Goal: Task Accomplishment & Management: Manage account settings

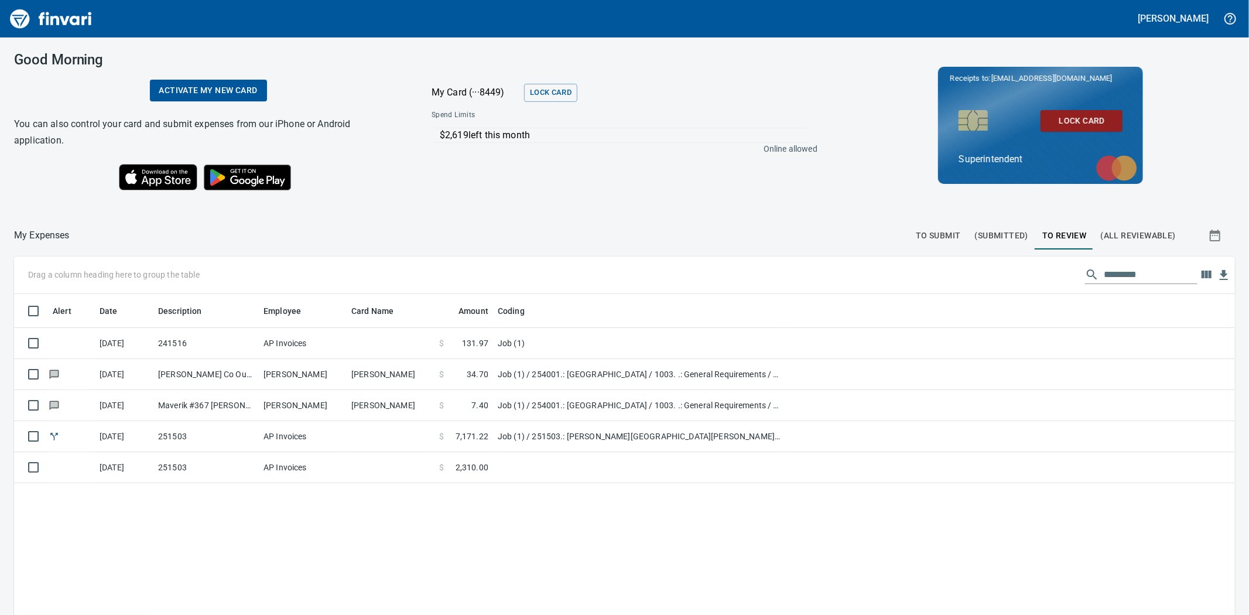
scroll to position [476, 1201]
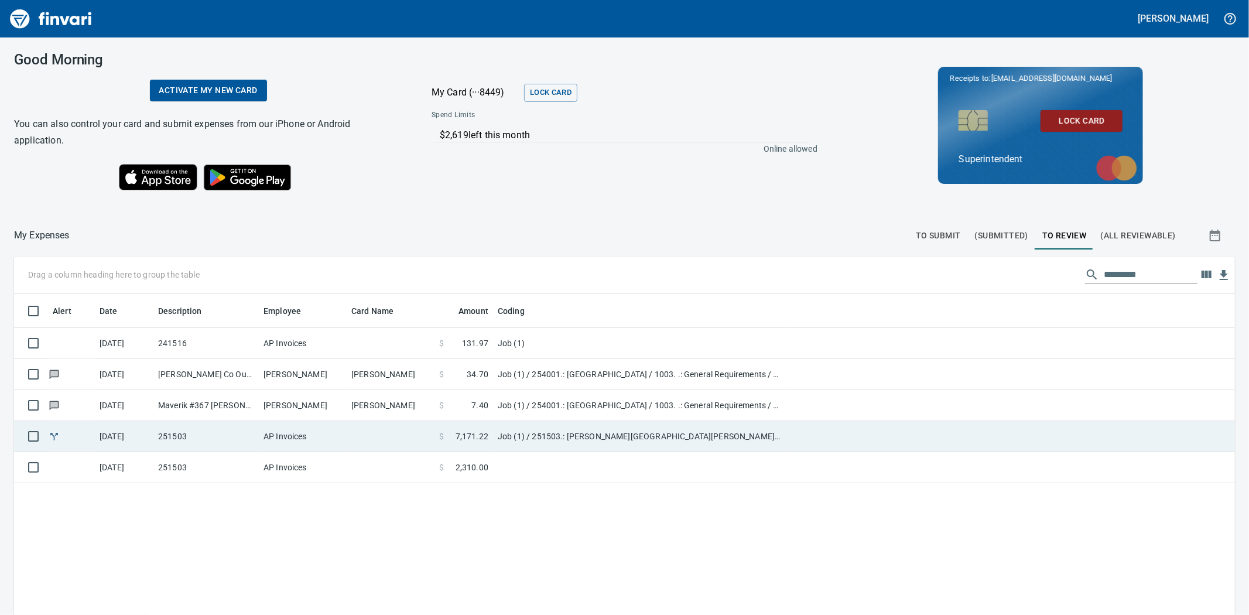
click at [279, 437] on td "AP Invoices" at bounding box center [303, 436] width 88 height 31
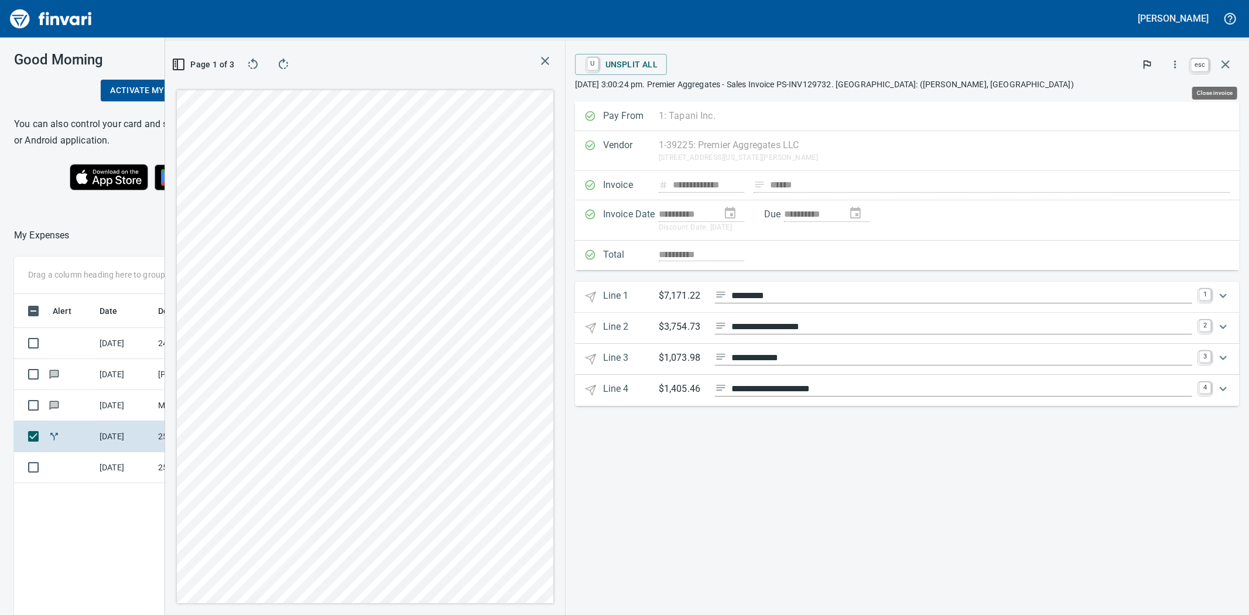
scroll to position [476, 908]
click at [1222, 63] on icon "button" at bounding box center [1225, 64] width 14 height 14
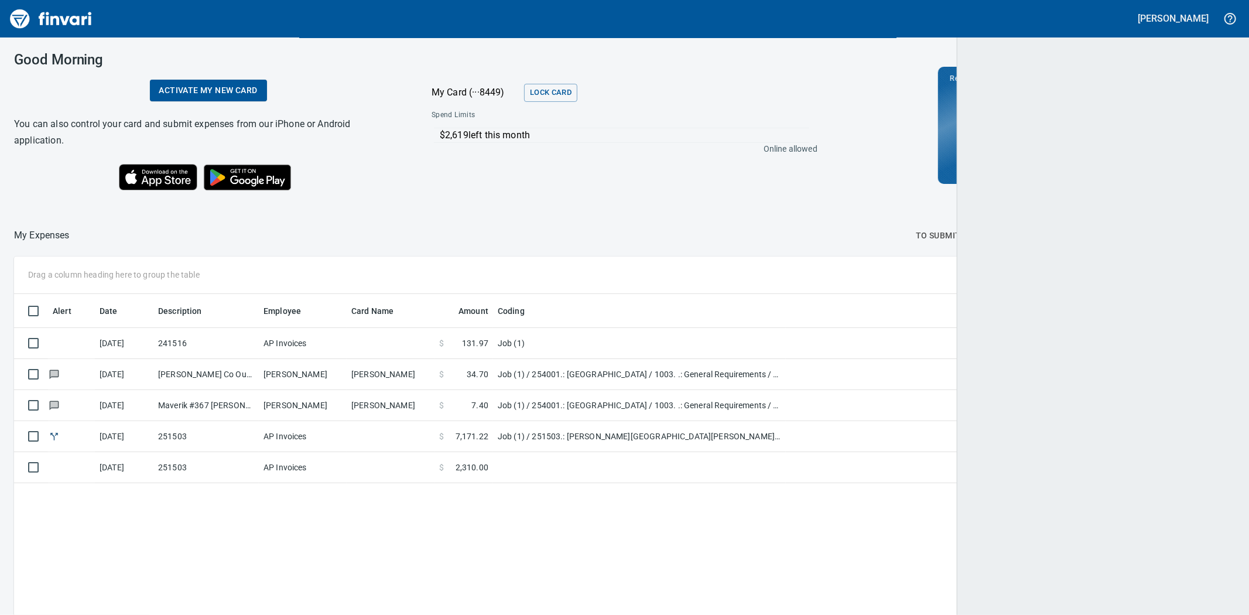
scroll to position [476, 1198]
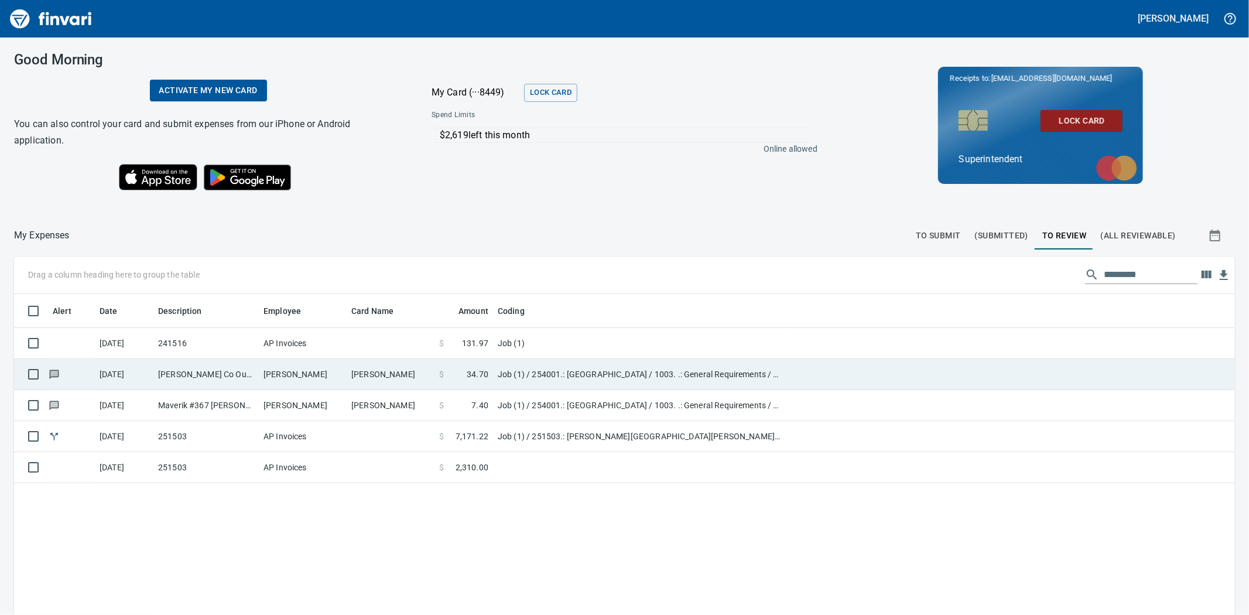
click at [300, 373] on td "[PERSON_NAME]" at bounding box center [303, 374] width 88 height 31
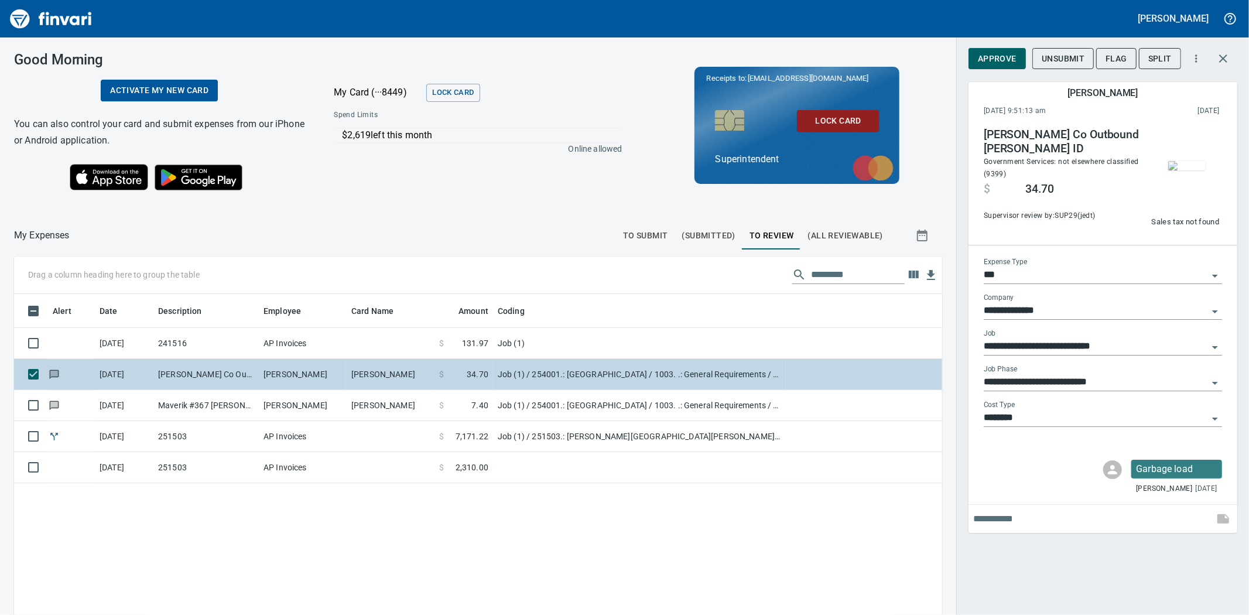
scroll to position [476, 908]
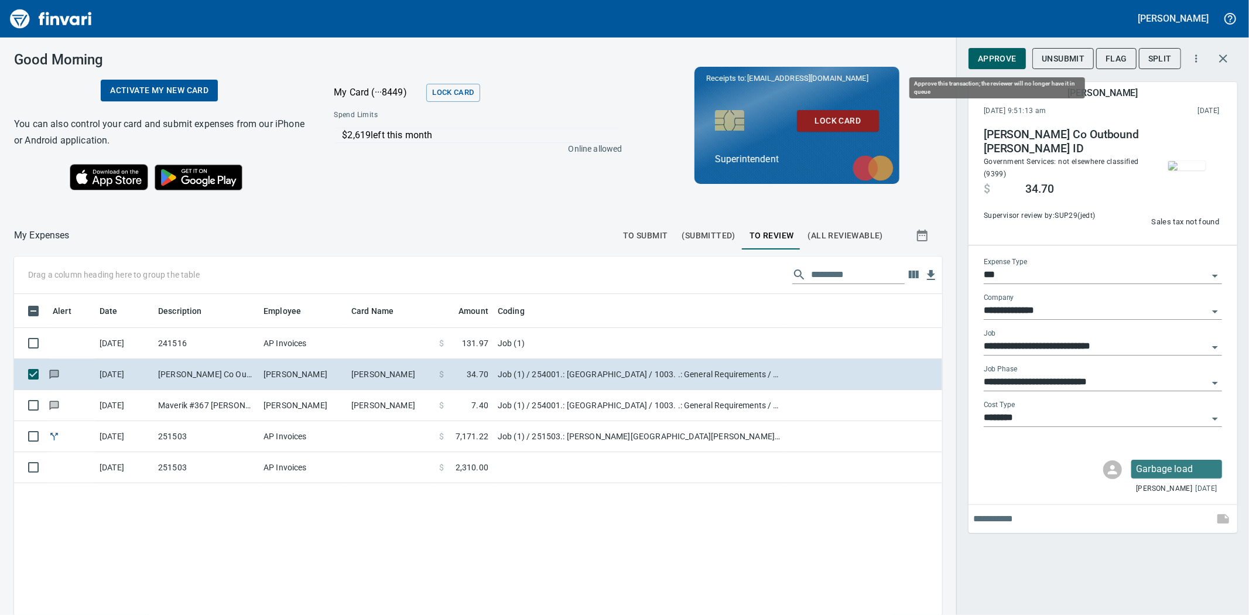
click at [1009, 57] on span "Approve" at bounding box center [997, 59] width 39 height 15
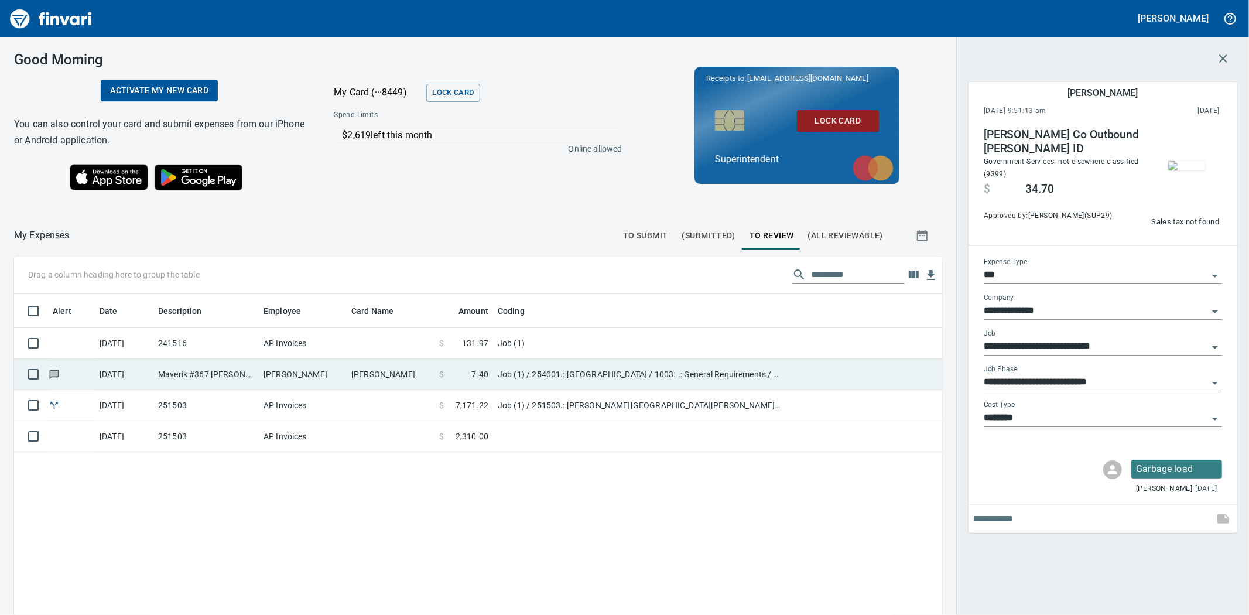
click at [410, 359] on td "[PERSON_NAME]" at bounding box center [391, 374] width 88 height 31
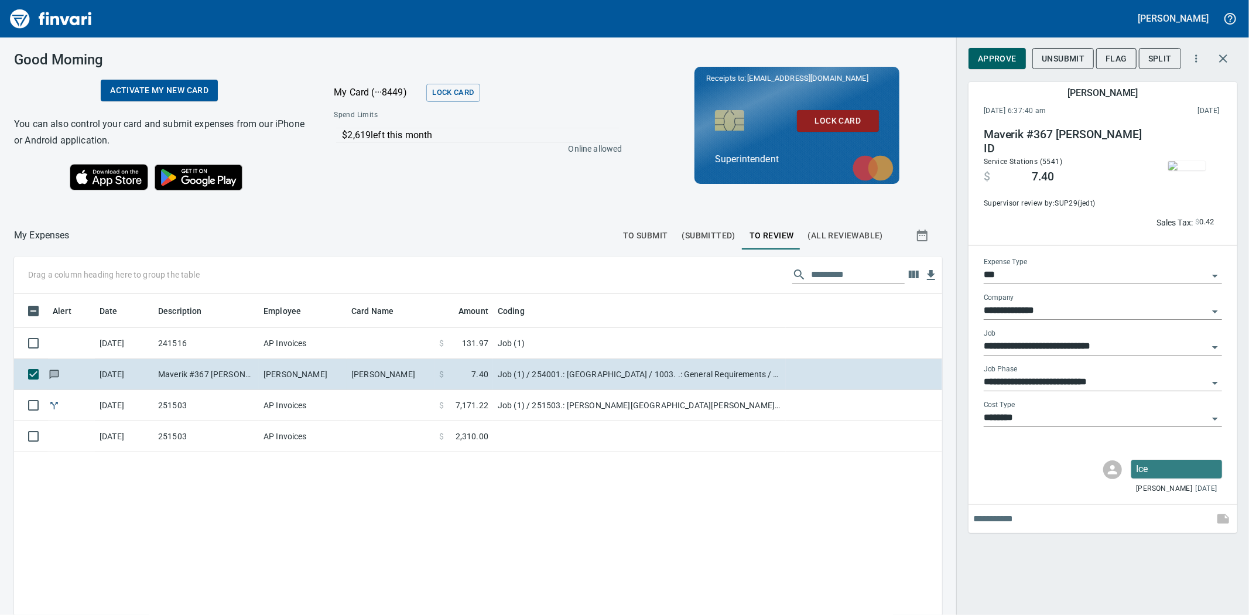
click at [1189, 161] on img "button" at bounding box center [1186, 165] width 37 height 9
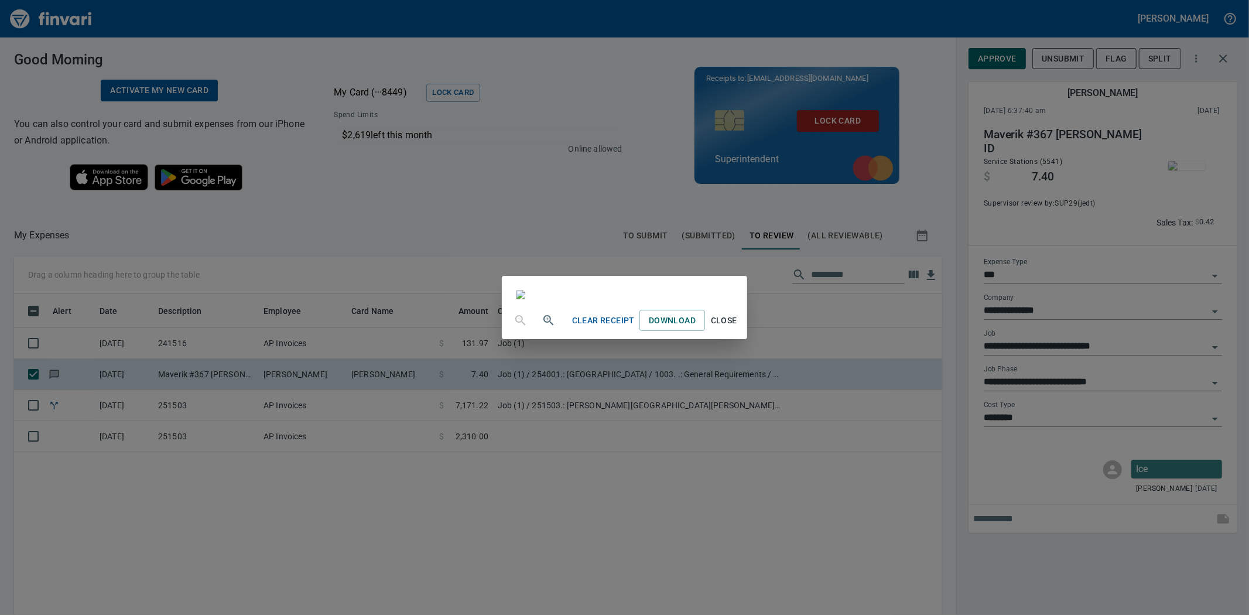
click at [366, 180] on div "Clear Receipt Download Close" at bounding box center [624, 307] width 1249 height 615
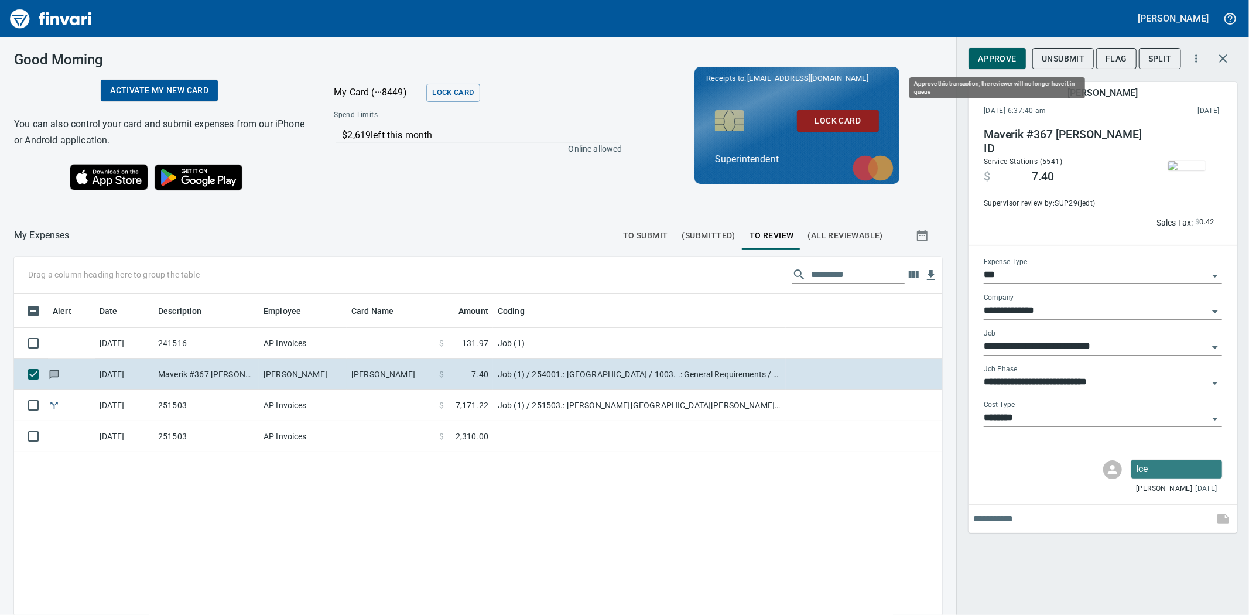
click at [993, 61] on span "Approve" at bounding box center [997, 59] width 39 height 15
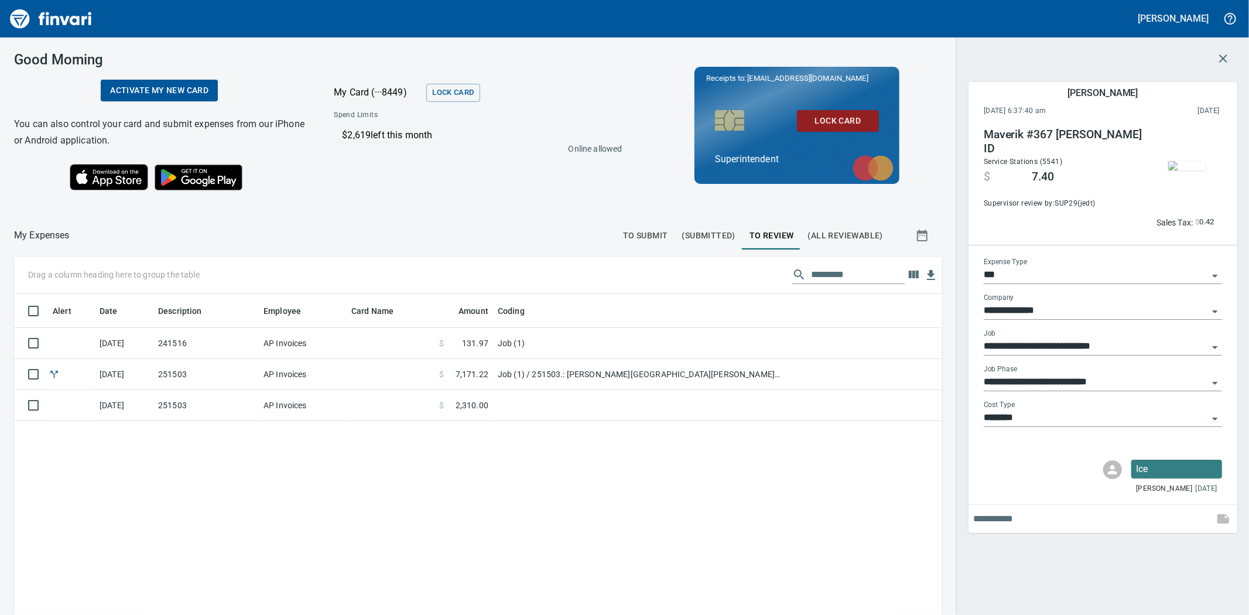
scroll to position [476, 908]
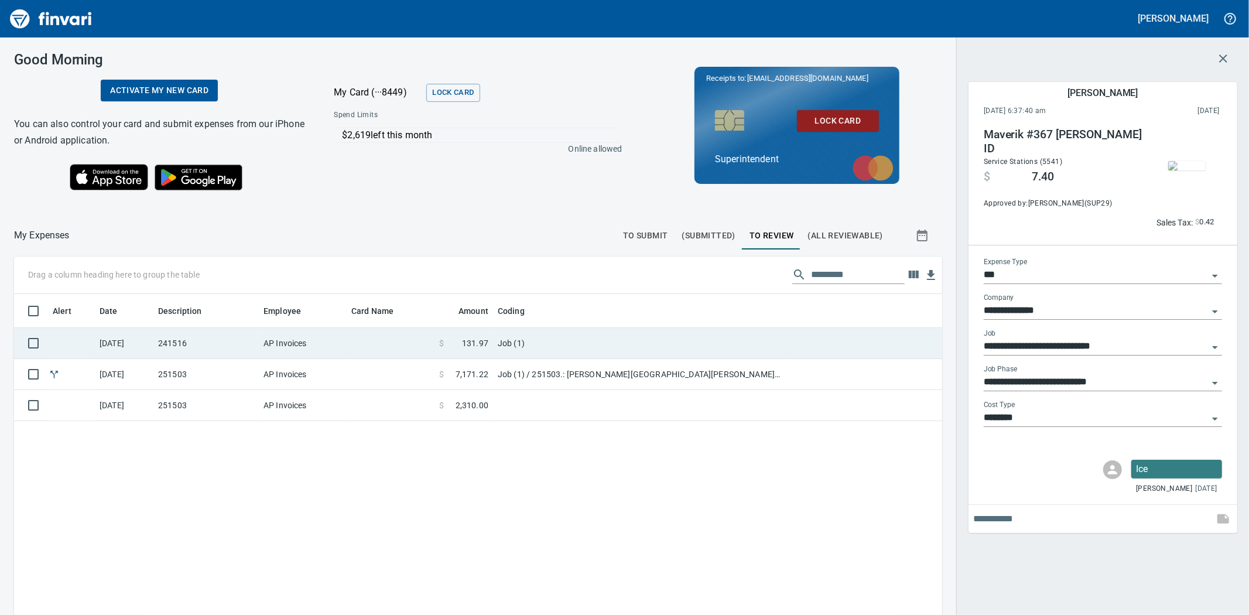
click at [393, 348] on td at bounding box center [391, 343] width 88 height 31
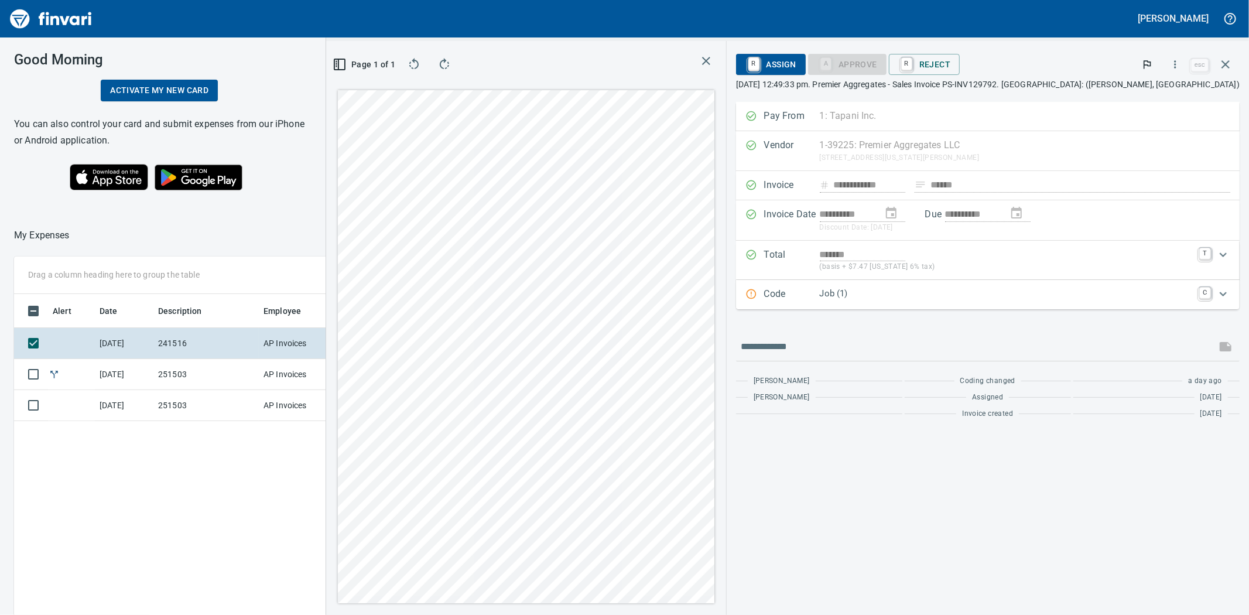
click at [1010, 283] on div "Code Job (1) C" at bounding box center [987, 294] width 503 height 29
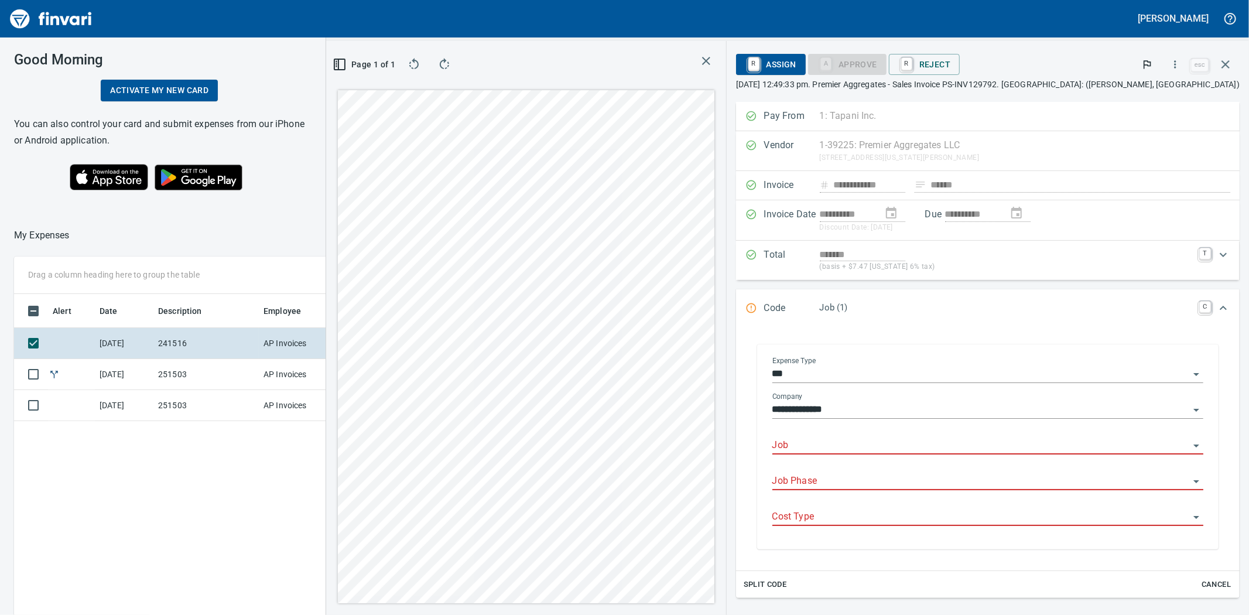
click at [920, 451] on input "Job" at bounding box center [980, 445] width 417 height 16
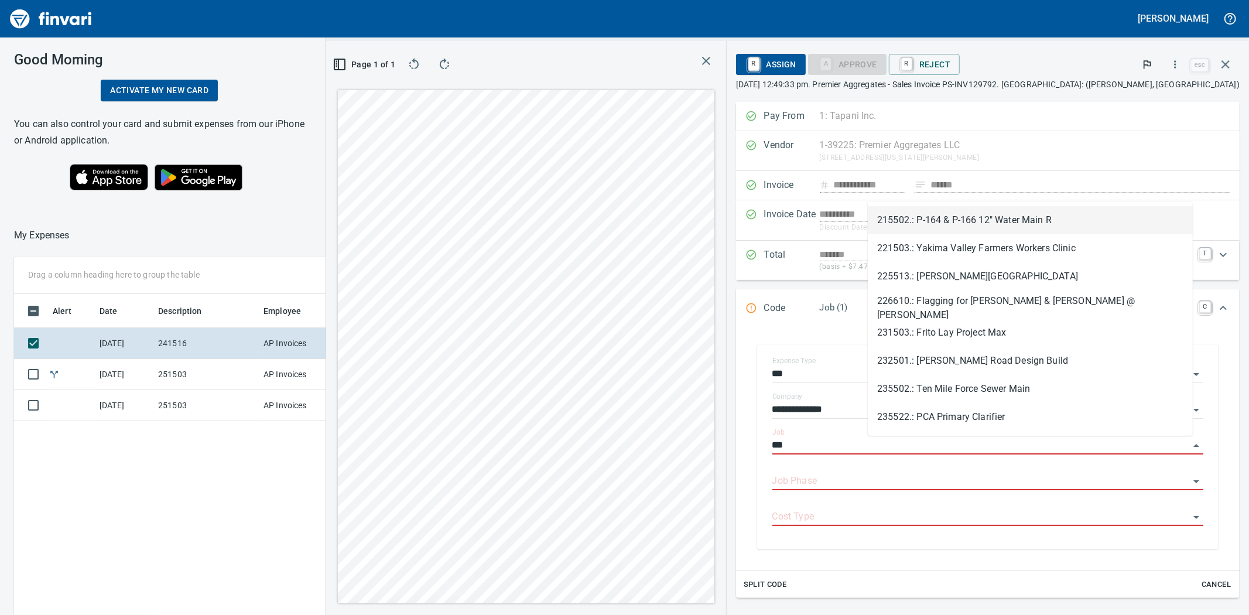
scroll to position [476, 908]
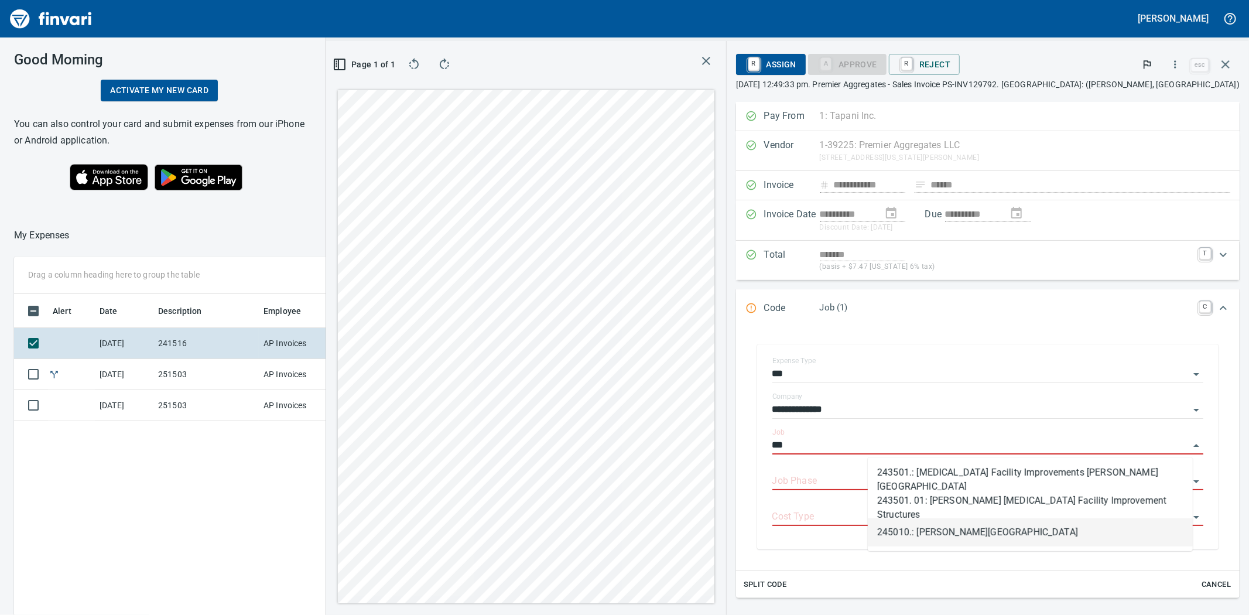
click at [961, 525] on li "245010.: [PERSON_NAME][GEOGRAPHIC_DATA]" at bounding box center [1029, 532] width 325 height 28
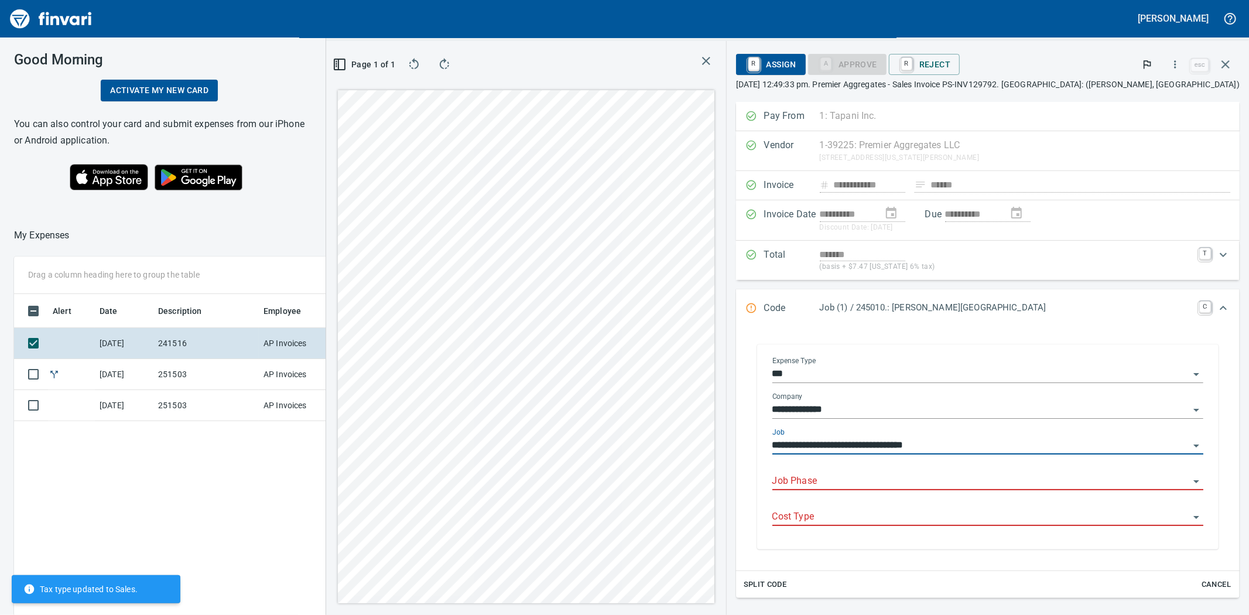
type input "**********"
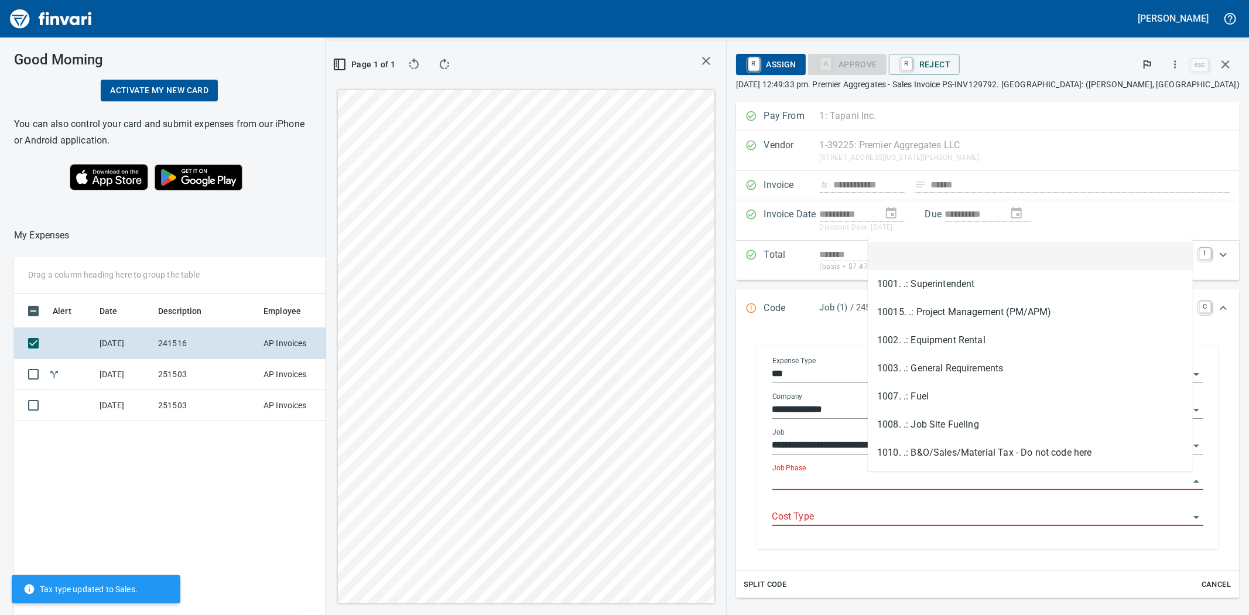
click at [949, 472] on body "[PERSON_NAME] Good Morning Activate my new card You can also control your card …" at bounding box center [624, 307] width 1249 height 615
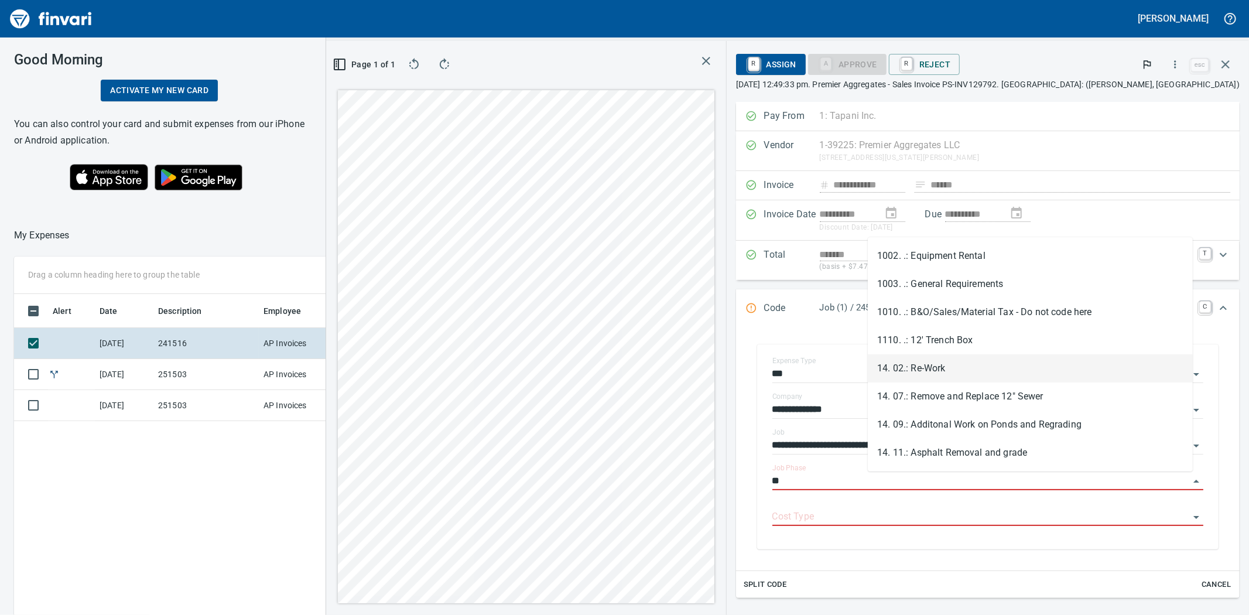
click at [926, 371] on li "14. 02.: Re-Work" at bounding box center [1029, 368] width 325 height 28
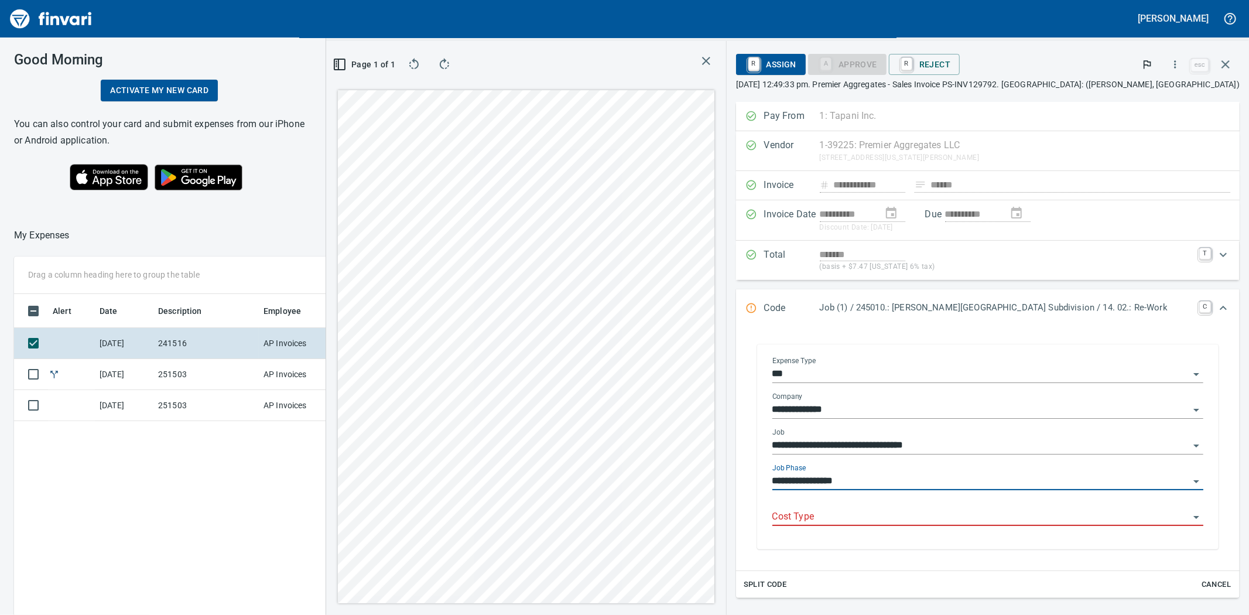
type input "**********"
click at [937, 518] on input "Cost Type" at bounding box center [980, 517] width 417 height 16
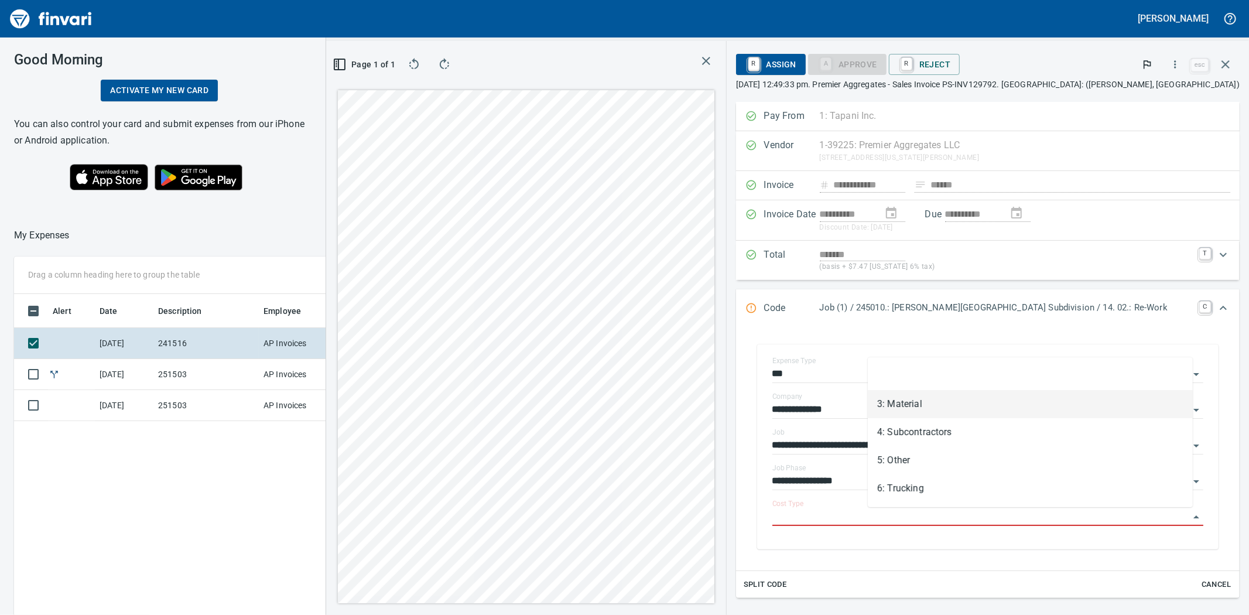
click at [908, 402] on li "3: Material" at bounding box center [1029, 404] width 325 height 28
type input "**********"
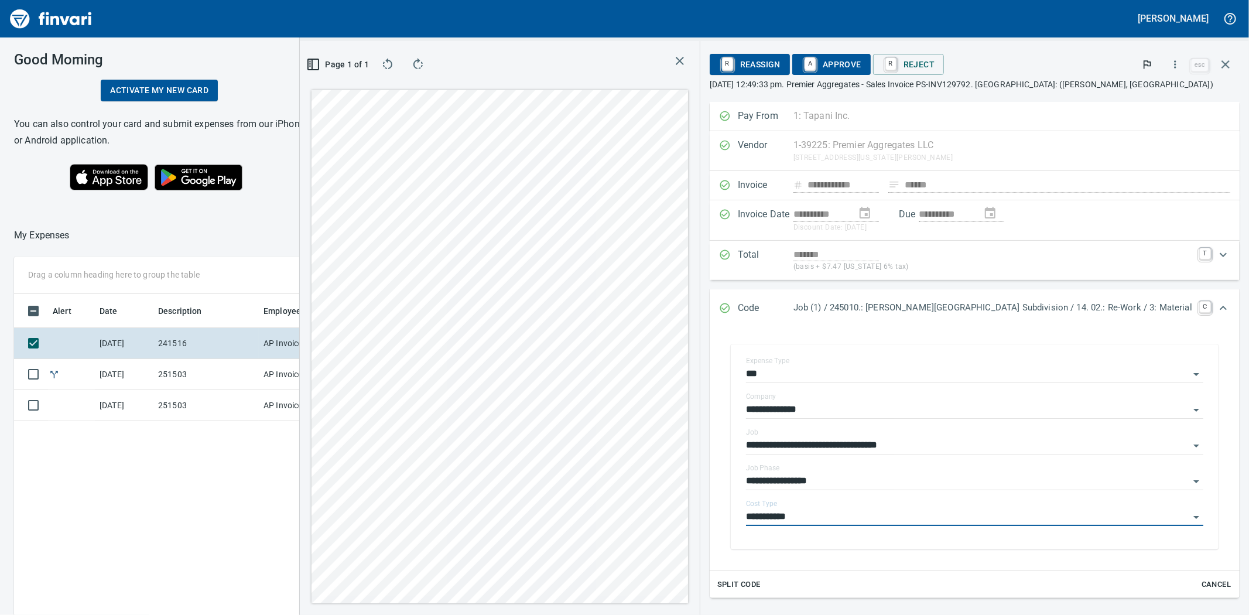
click at [861, 61] on span "A Approve" at bounding box center [831, 64] width 60 height 20
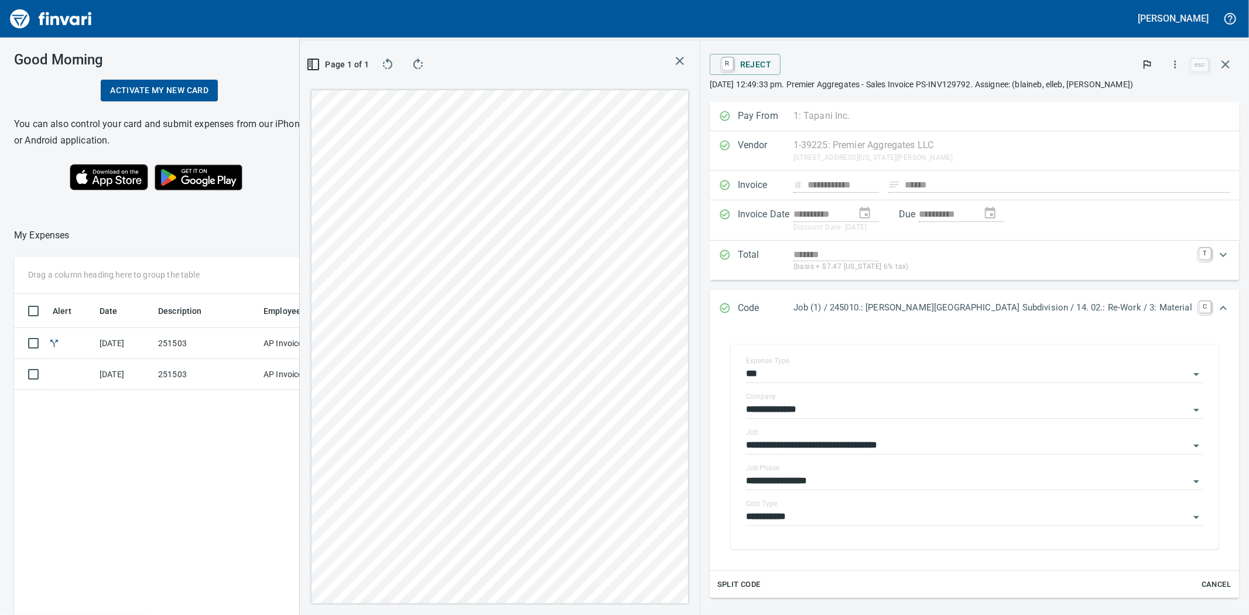
click at [171, 546] on div "Alert Date Description Employee Card Name Amount Coding [DATE] 251503 AP Invoic…" at bounding box center [478, 537] width 928 height 486
click at [687, 60] on icon "button" at bounding box center [680, 61] width 14 height 14
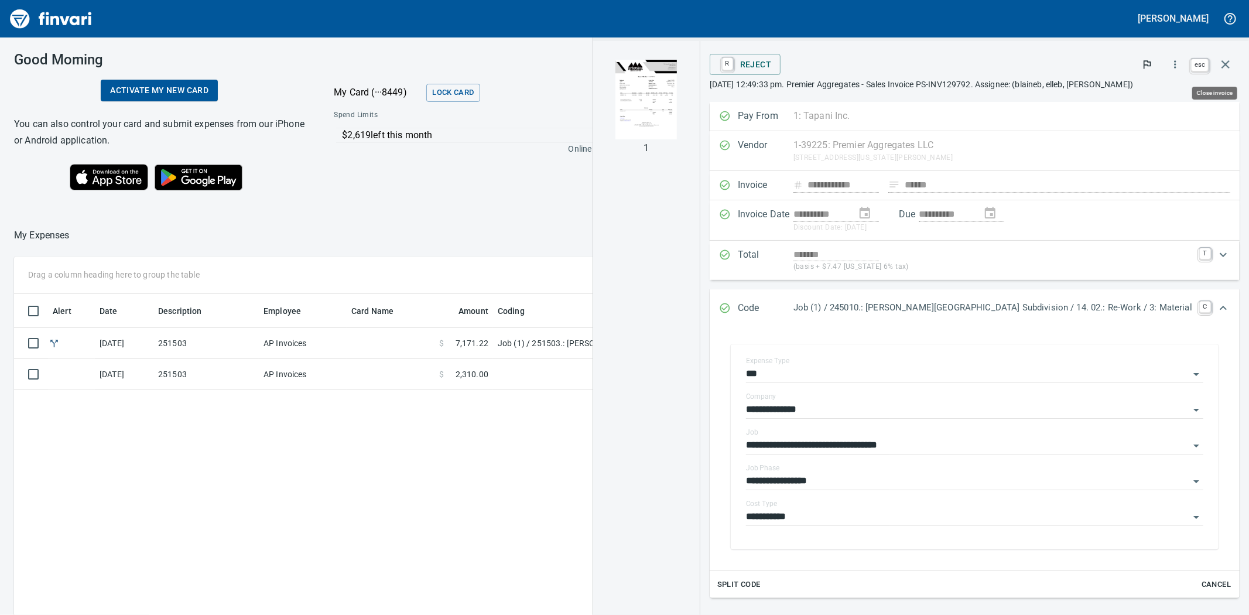
click at [1221, 68] on icon "button" at bounding box center [1225, 64] width 14 height 14
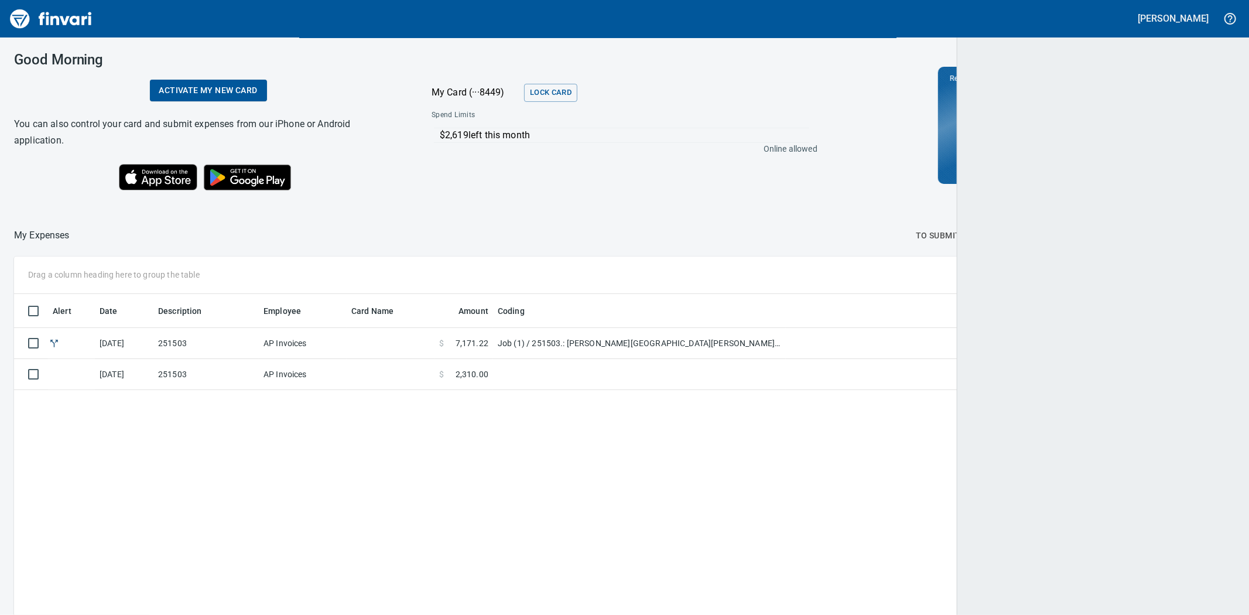
scroll to position [476, 1198]
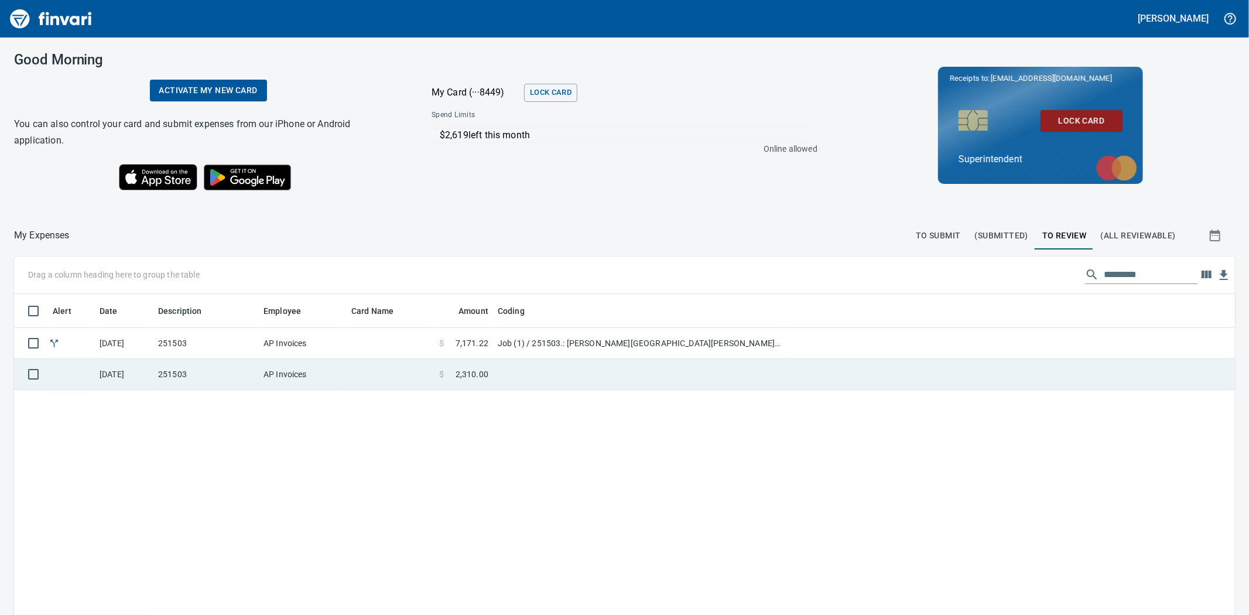
click at [372, 369] on td at bounding box center [391, 374] width 88 height 31
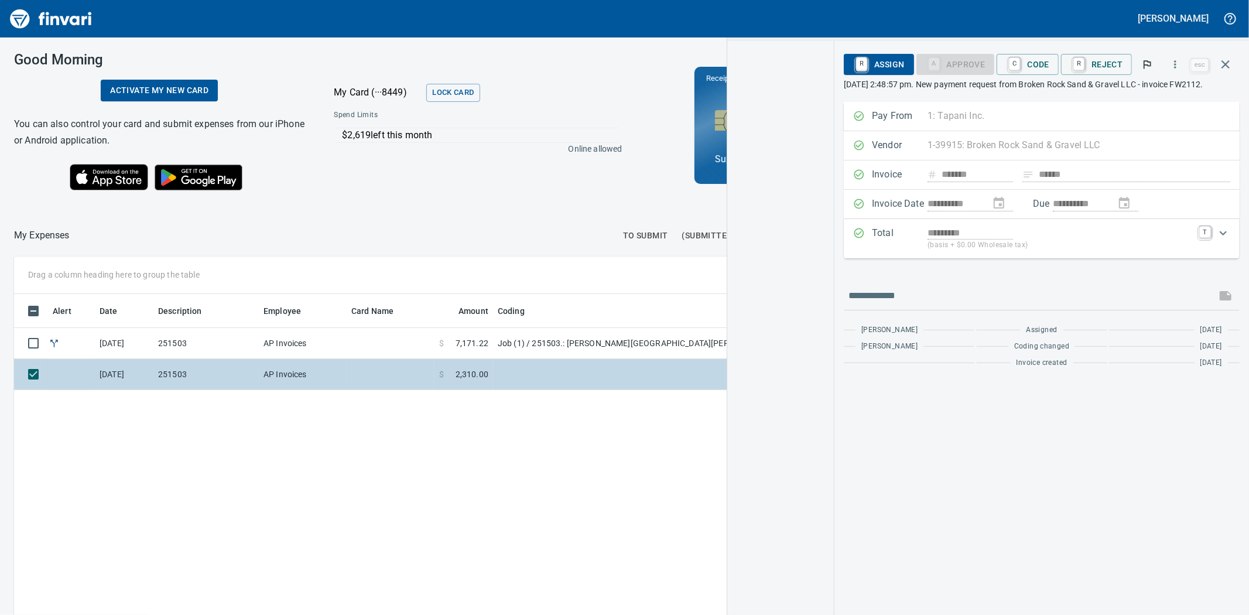
scroll to position [476, 908]
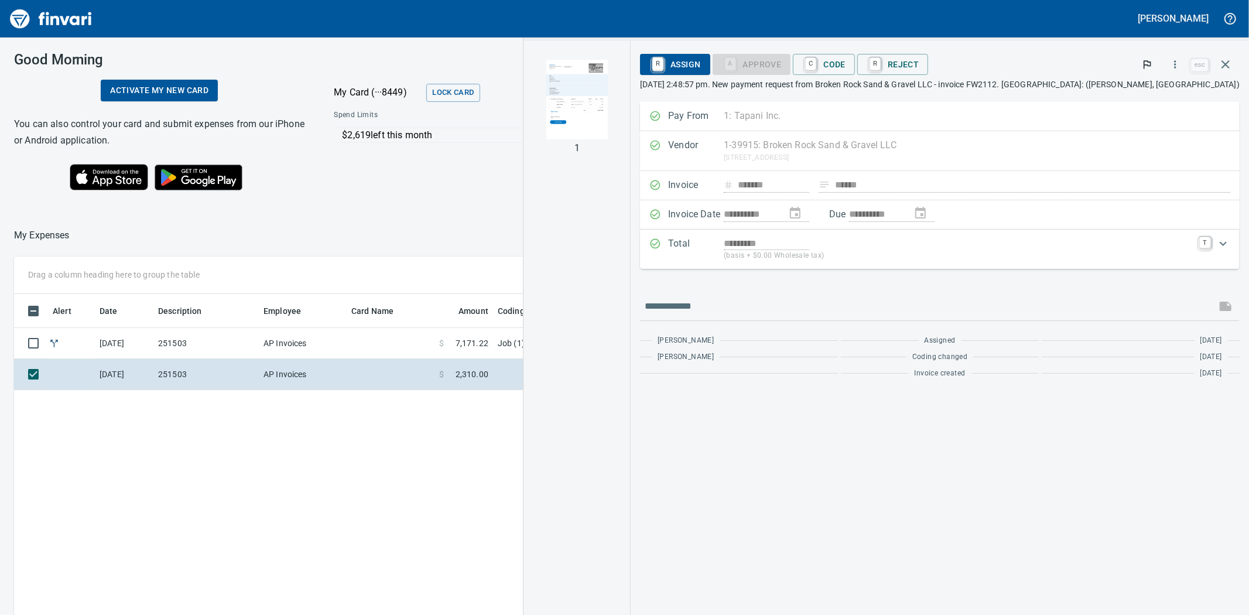
click at [608, 104] on img "button" at bounding box center [576, 100] width 61 height 80
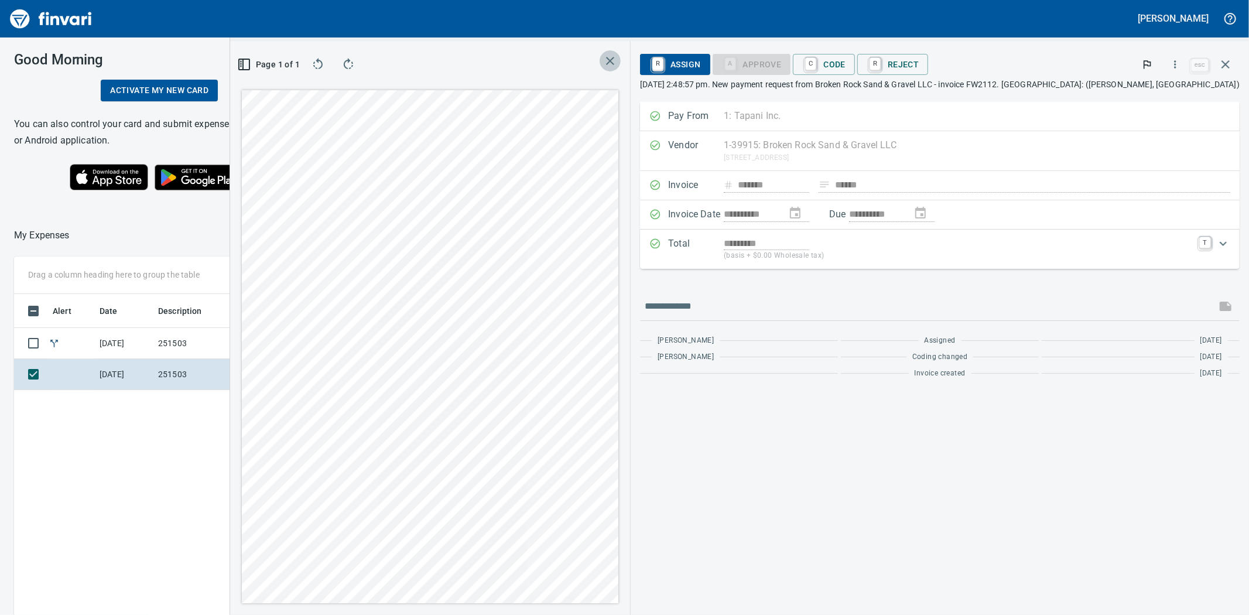
click at [617, 61] on icon "button" at bounding box center [610, 61] width 14 height 14
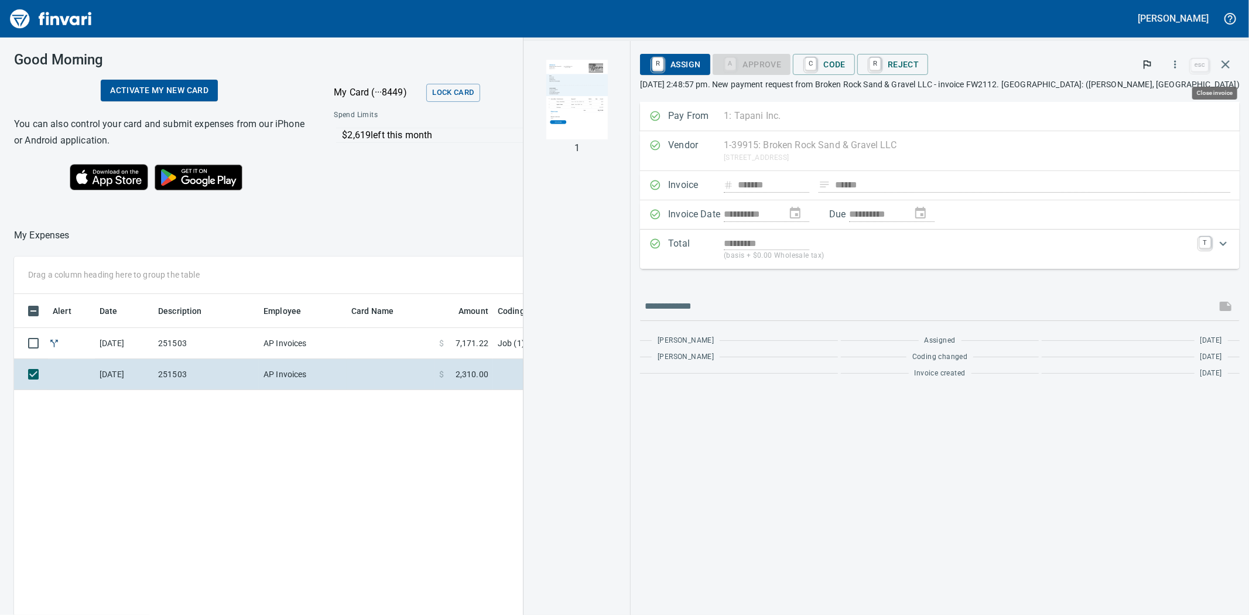
click at [1226, 64] on icon "button" at bounding box center [1225, 64] width 14 height 14
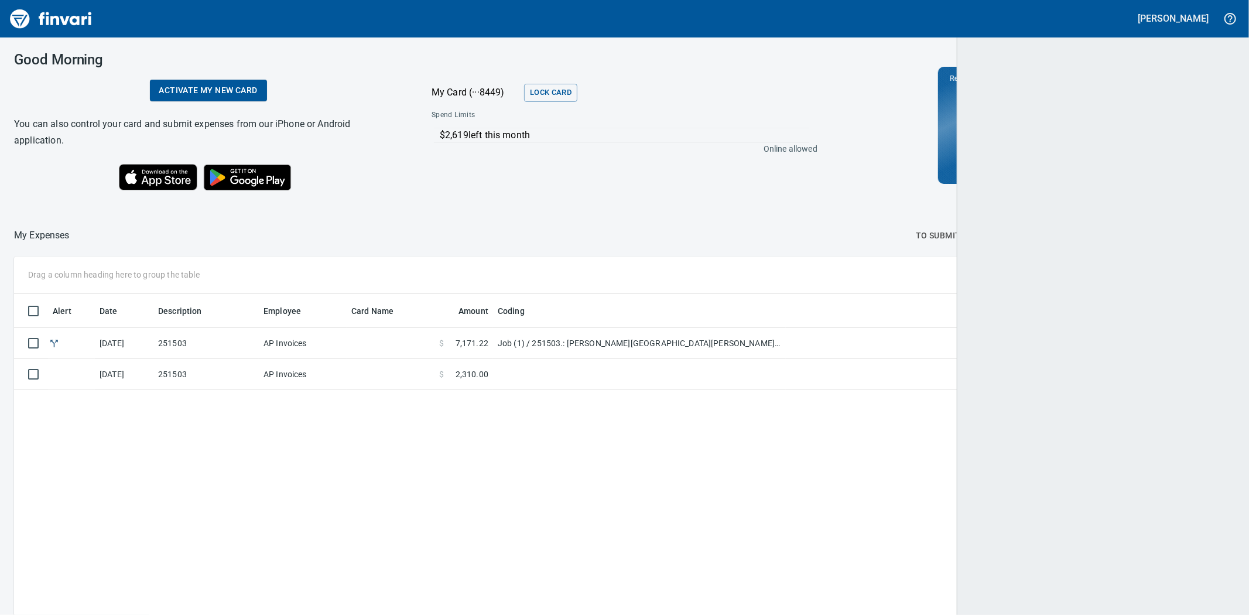
scroll to position [476, 1199]
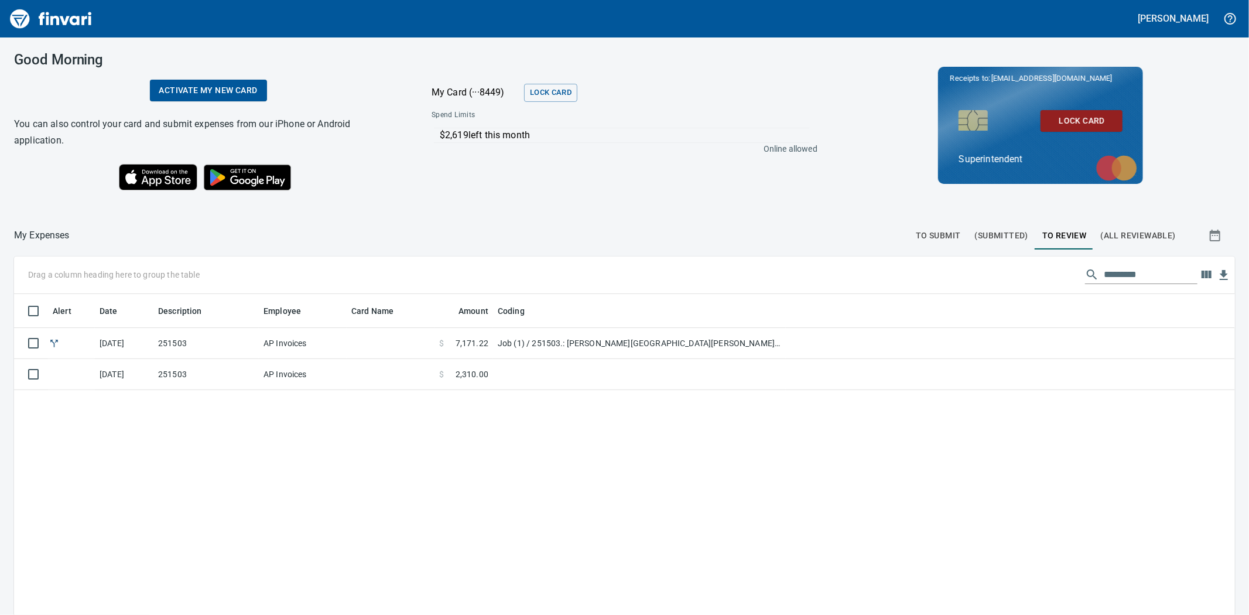
click at [993, 239] on span "(Submitted)" at bounding box center [1001, 235] width 53 height 15
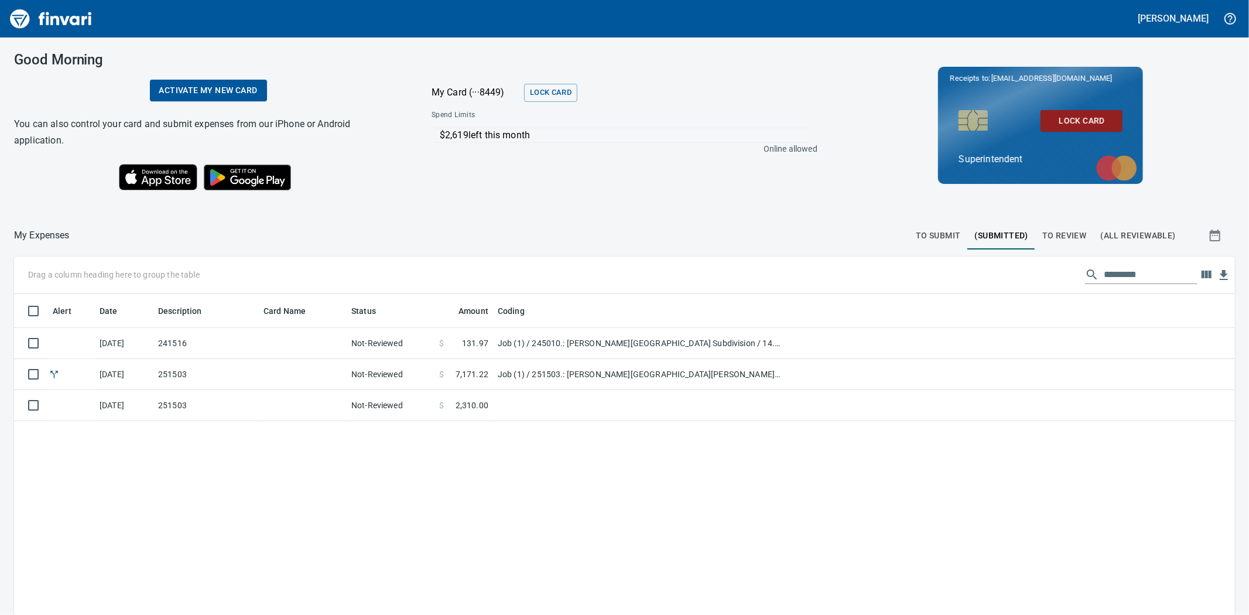
scroll to position [476, 1201]
click at [942, 234] on span "To Submit" at bounding box center [937, 235] width 45 height 15
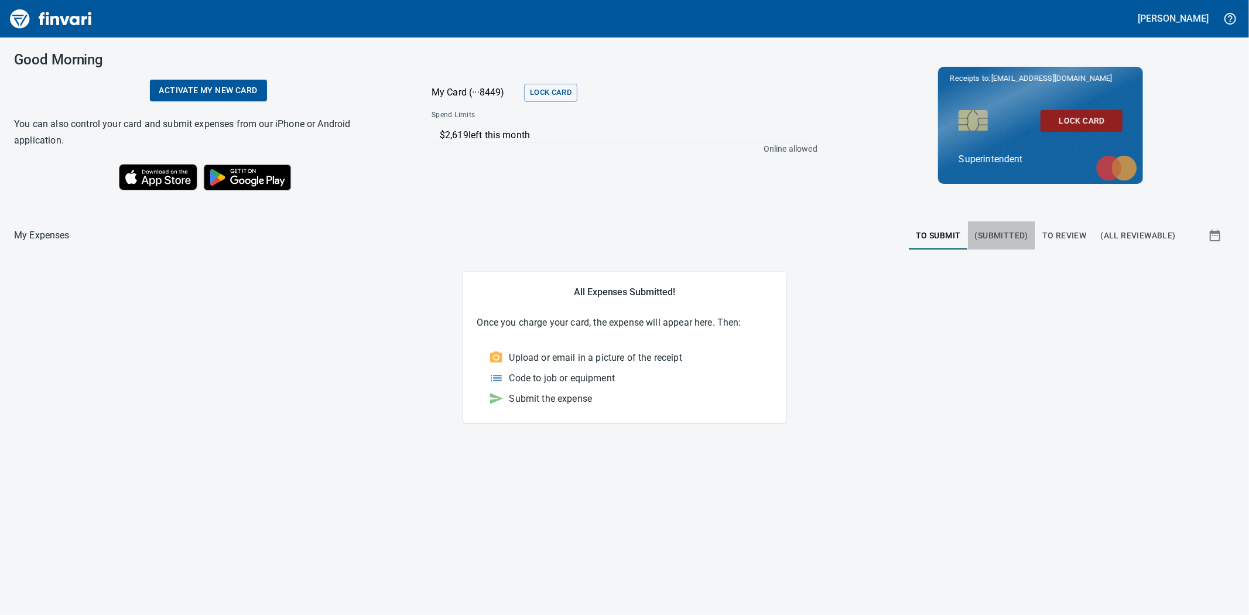
click at [1001, 235] on span "(Submitted)" at bounding box center [1001, 235] width 53 height 15
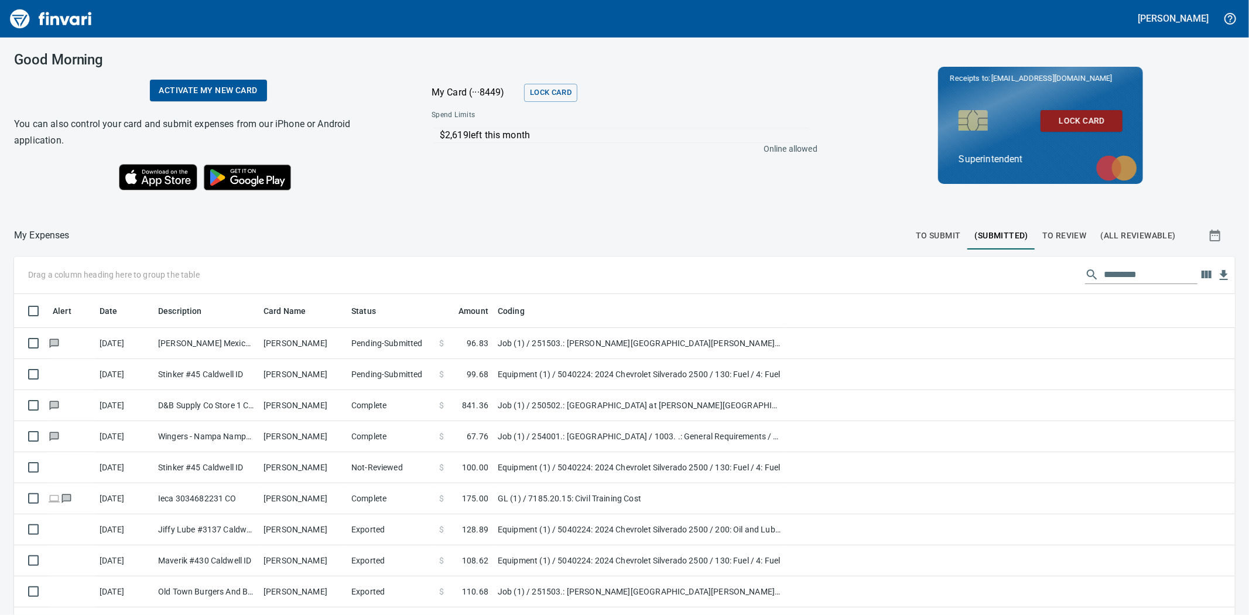
scroll to position [476, 1191]
